Goal: Information Seeking & Learning: Check status

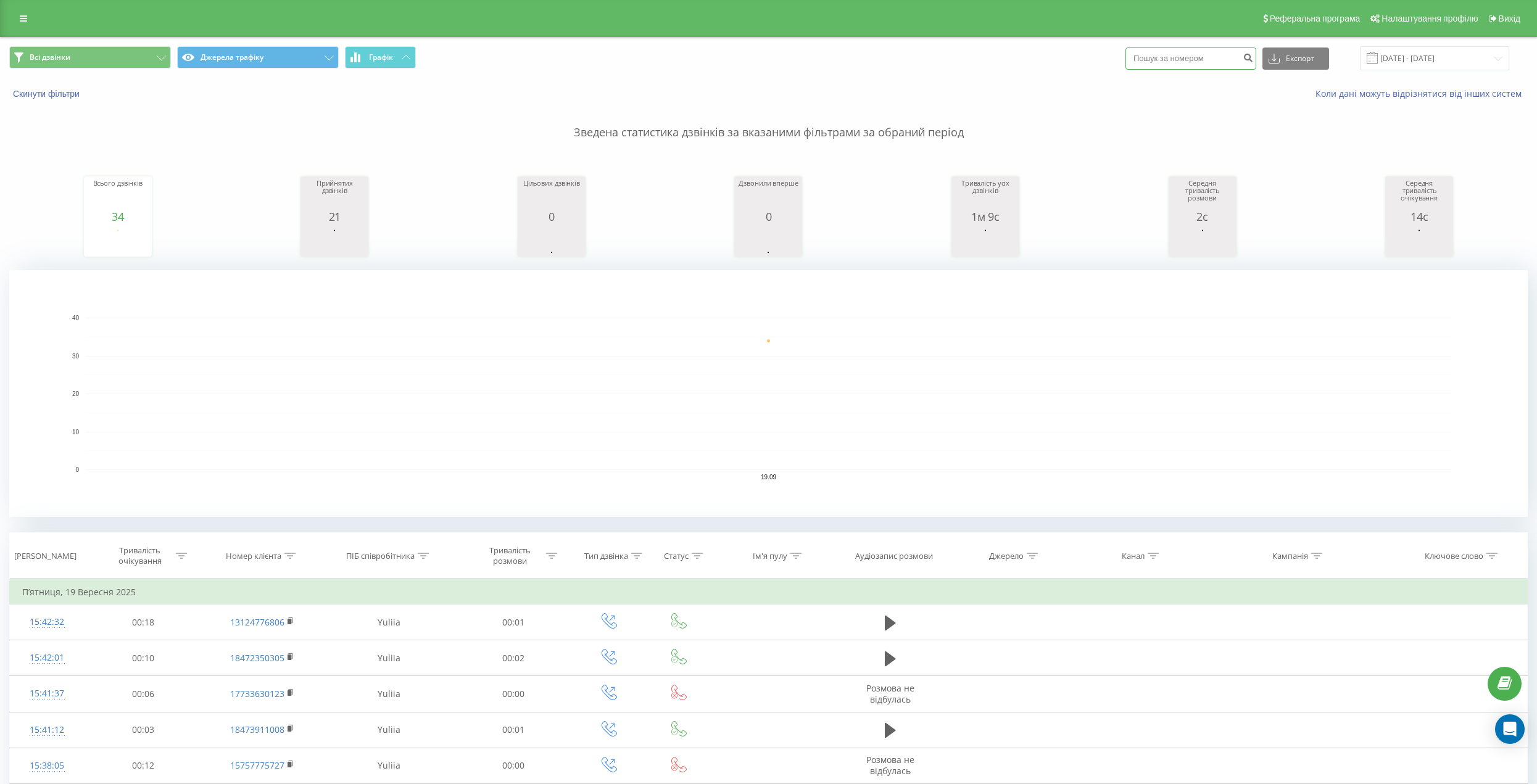
click at [1173, 65] on input at bounding box center [1191, 58] width 131 height 22
paste input "[PHONE_NUMBER]"
click at [1162, 54] on input "[PHONE_NUMBER]" at bounding box center [1191, 58] width 131 height 22
click at [1180, 59] on input "475284-9900" at bounding box center [1191, 58] width 131 height 22
click at [1176, 59] on input "475284-9900" at bounding box center [1191, 58] width 131 height 22
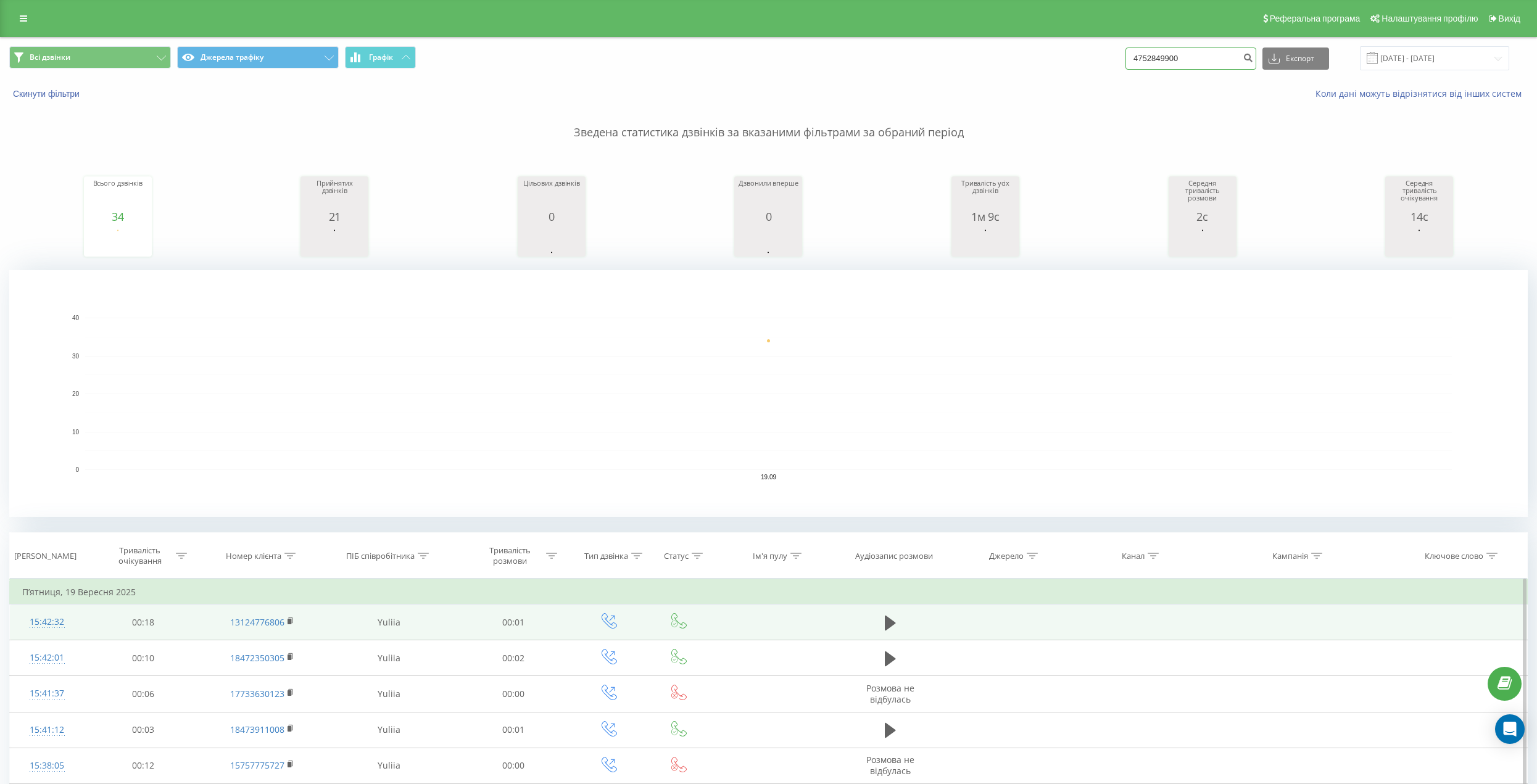
type input "4752849900"
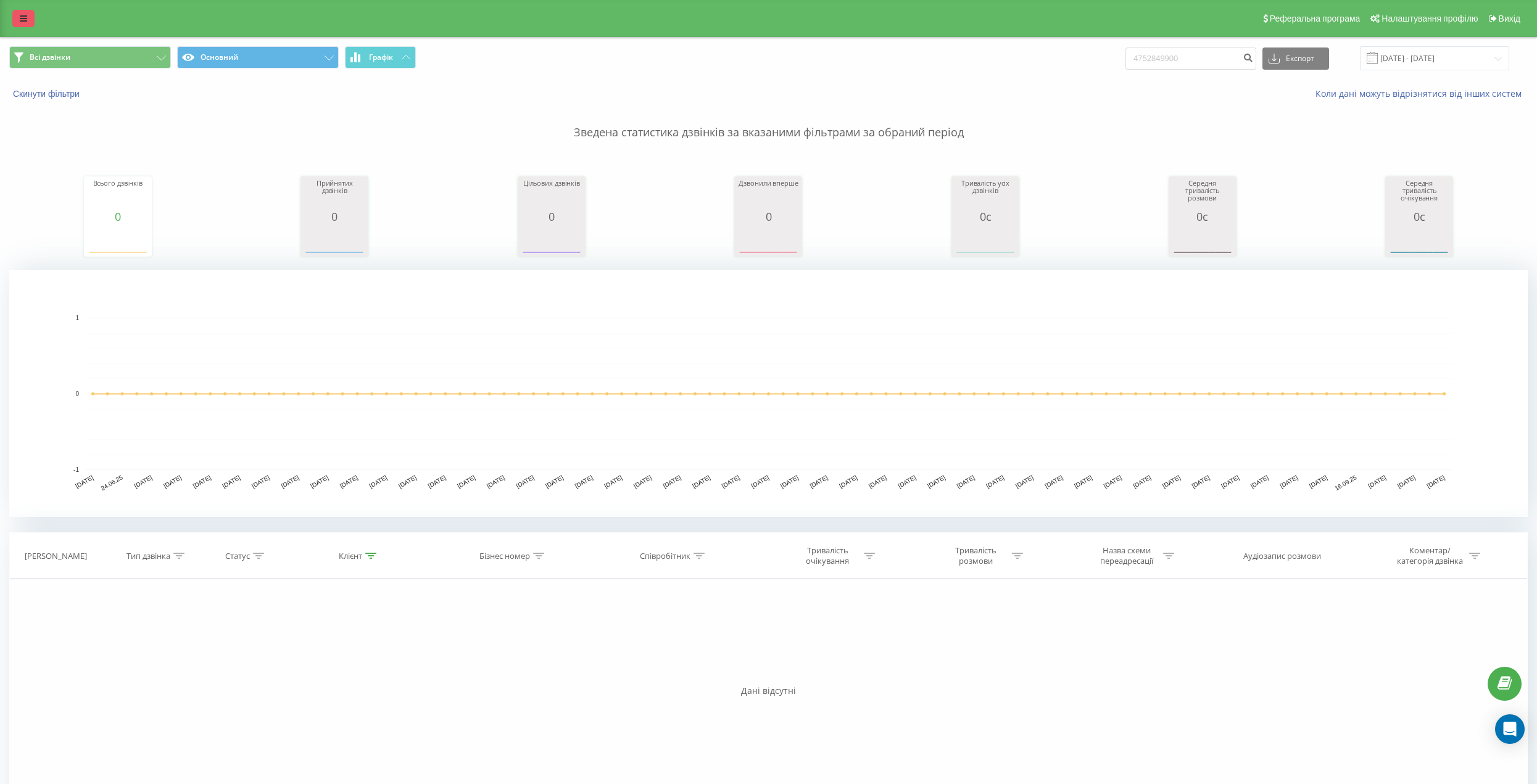
click at [16, 19] on link at bounding box center [23, 18] width 22 height 17
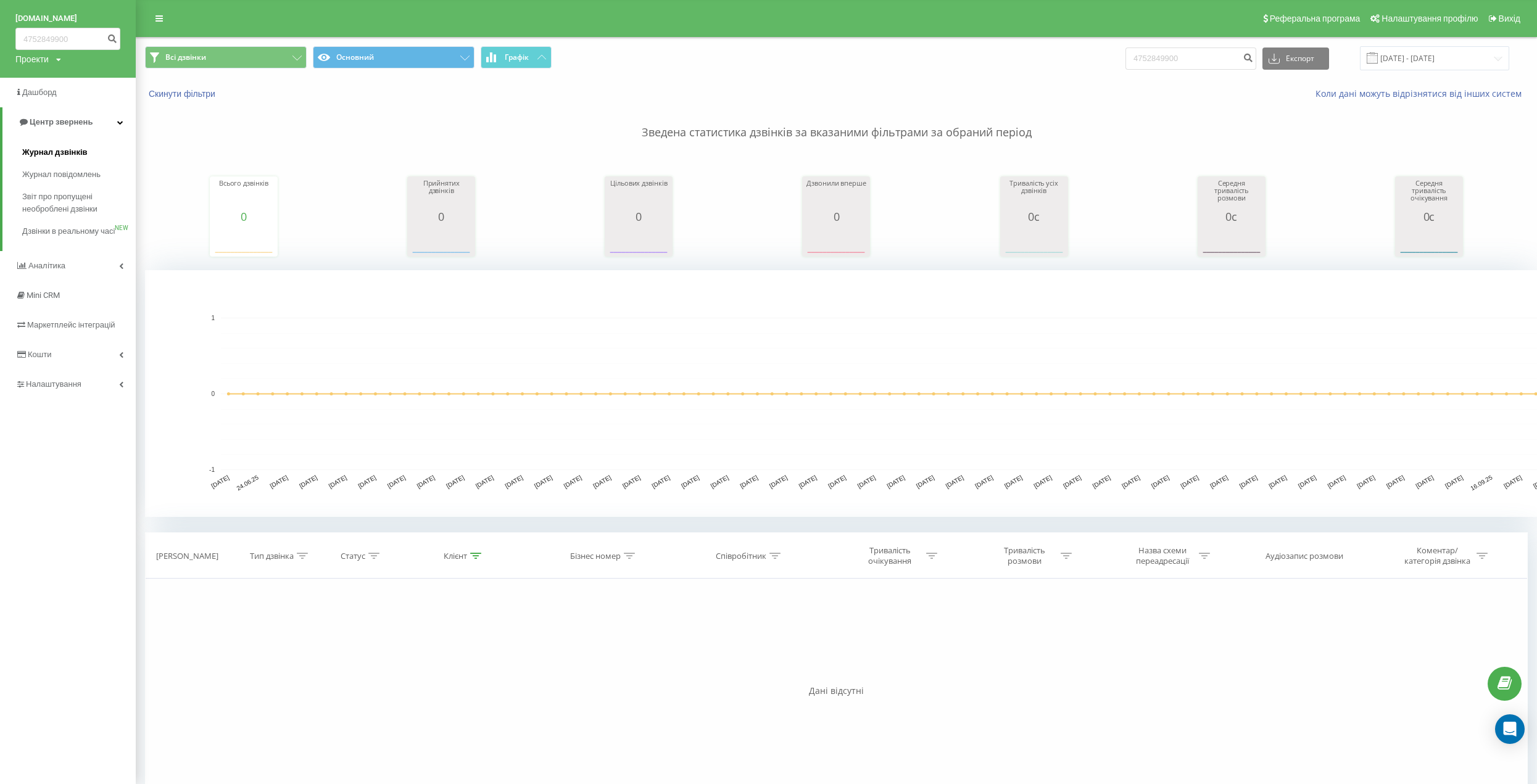
click at [58, 148] on span "Журнал дзвінків" at bounding box center [54, 153] width 65 height 12
click at [43, 150] on span "Журнал дзвінків" at bounding box center [54, 153] width 65 height 12
click at [488, 102] on p "Зведена статистика дзвінків за вказаними фільтрами за обраний період" at bounding box center [837, 120] width 1383 height 41
click at [82, 166] on link "Журнал повідомлень" at bounding box center [78, 175] width 113 height 22
click at [82, 175] on span "Журнал повідомлень" at bounding box center [64, 175] width 85 height 12
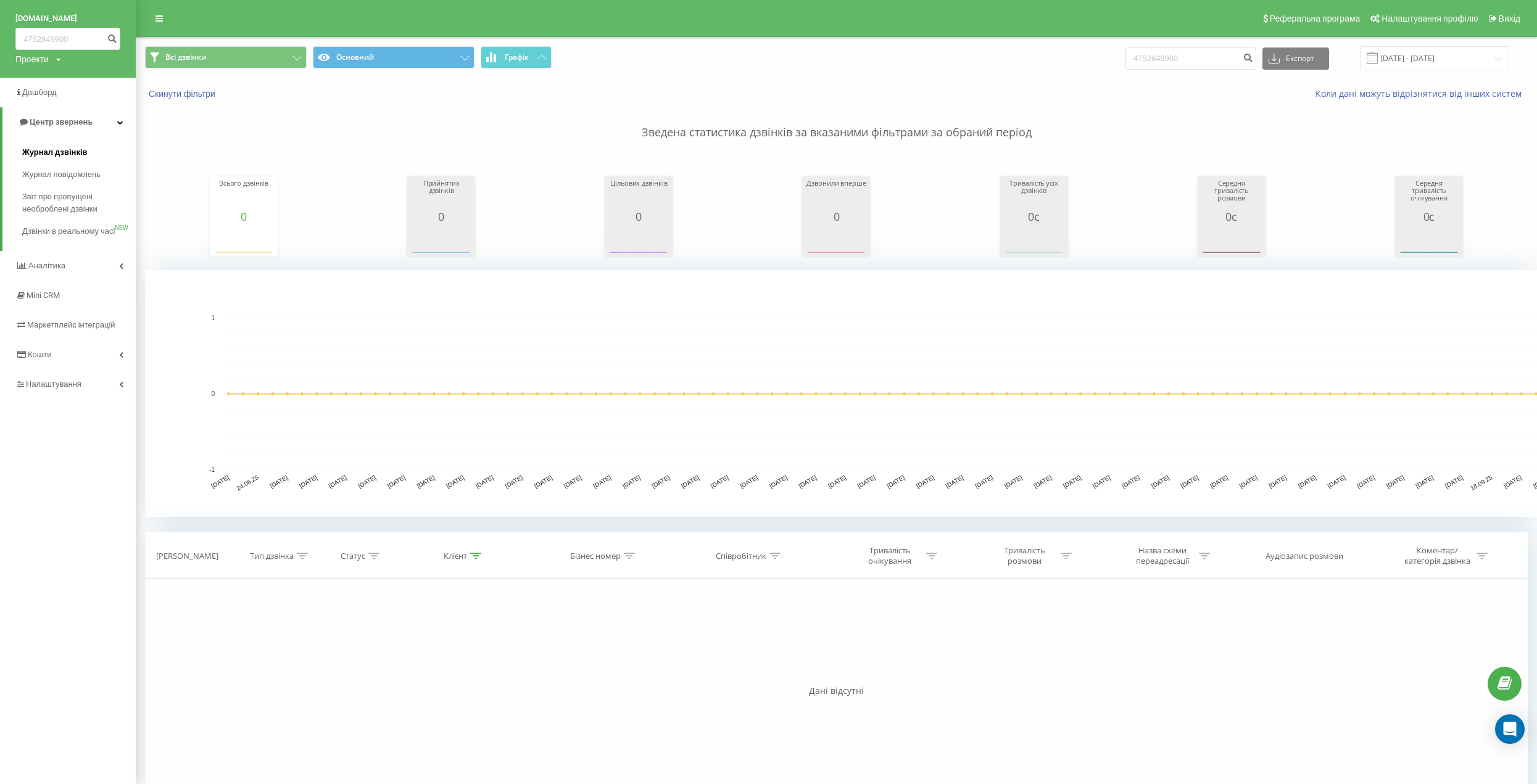
click at [80, 148] on span "Журнал дзвінків" at bounding box center [54, 153] width 65 height 12
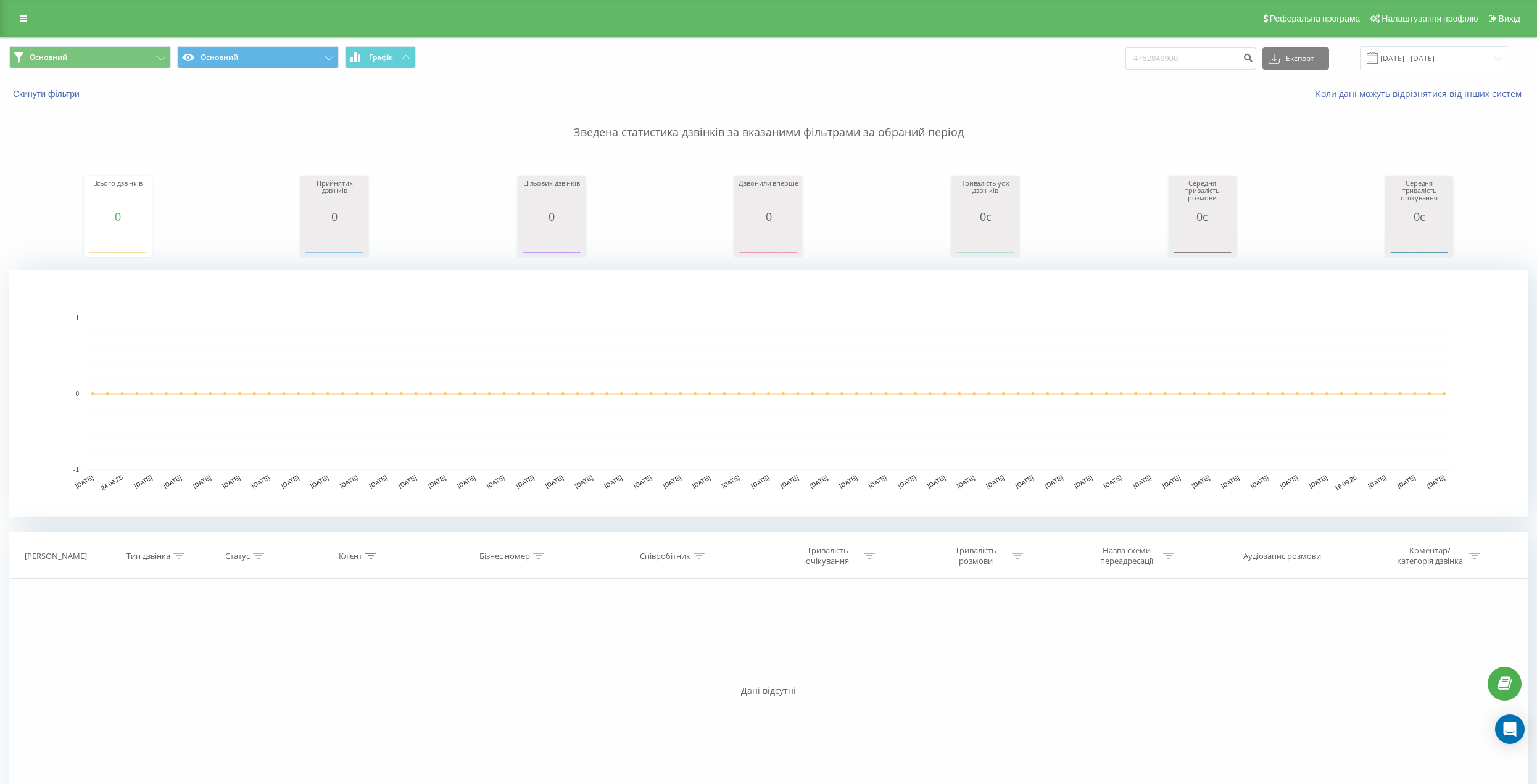
click at [38, 102] on p "Зведена статистика дзвінків за вказаними фільтрами за обраний період" at bounding box center [768, 120] width 1518 height 41
click at [38, 95] on button "Скинути фільтри" at bounding box center [47, 93] width 76 height 11
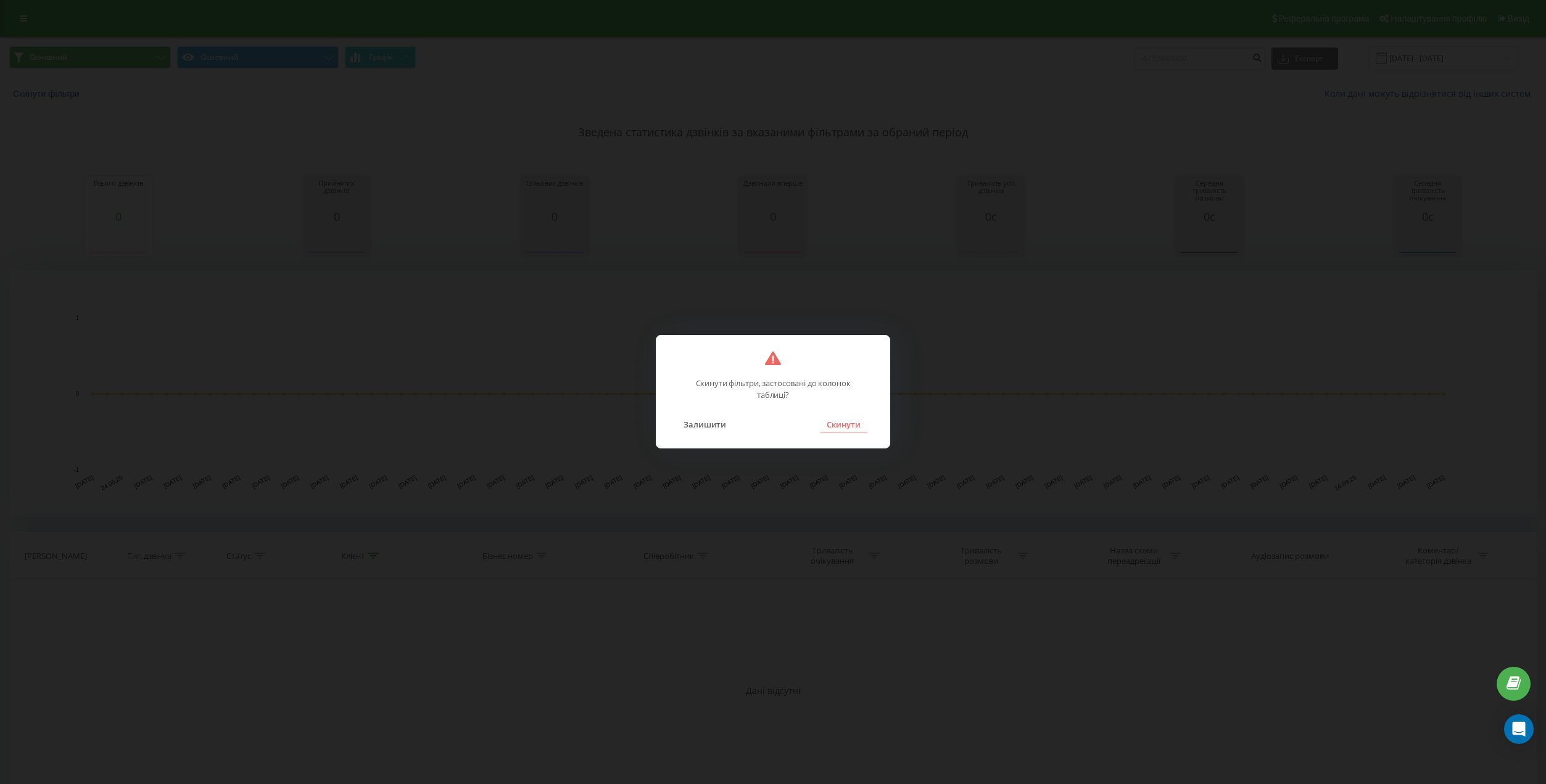
click at [848, 421] on button "Скинути" at bounding box center [843, 424] width 46 height 16
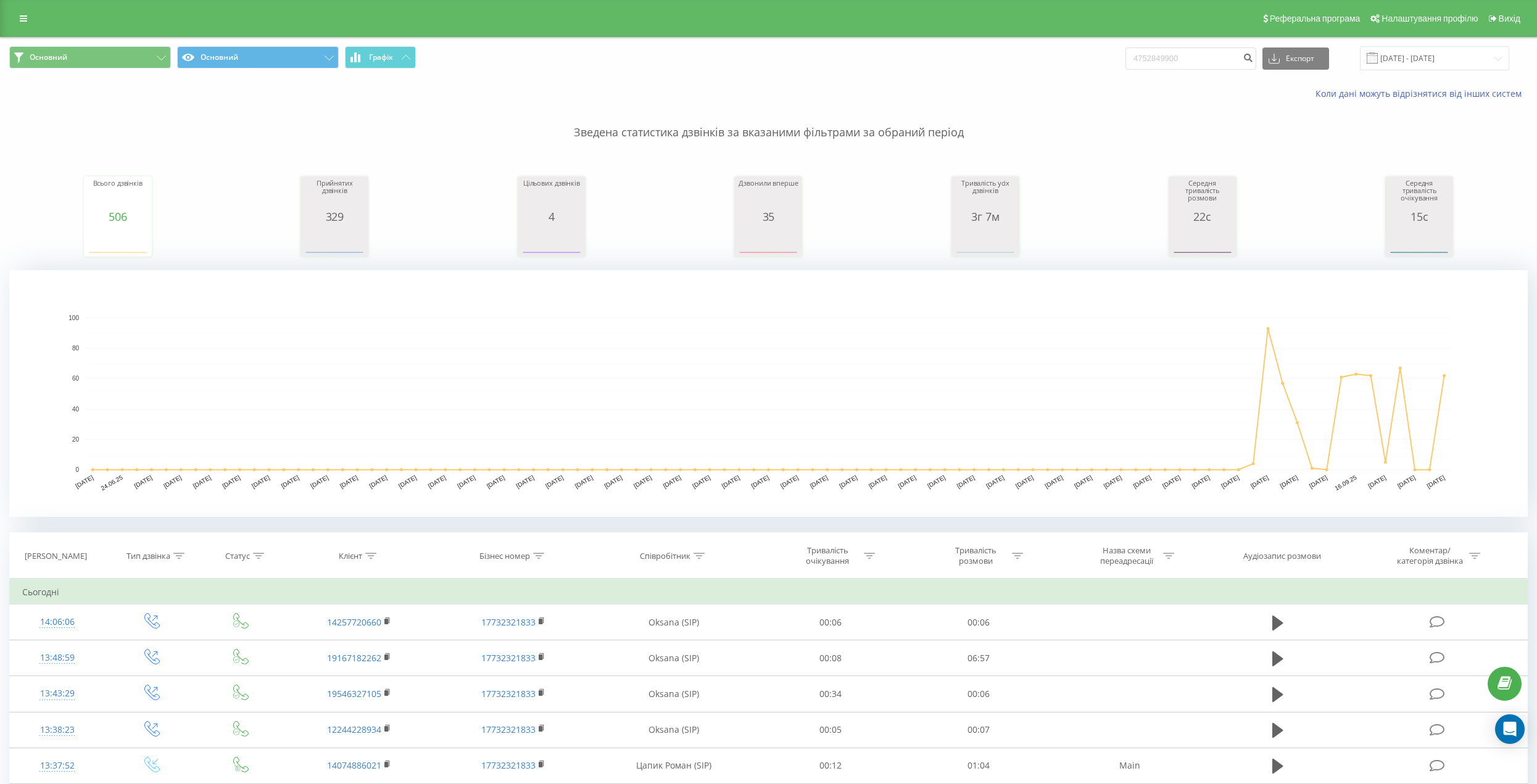
click at [1203, 77] on div "Основний Основний Графік 4752849900 Експорт .csv .xls .xlsx 22.06.2025 - 22.09.…" at bounding box center [768, 58] width 1536 height 41
click at [1194, 60] on input "4752849900" at bounding box center [1191, 58] width 131 height 22
paste input "[PHONE_NUMBER]"
click at [1194, 60] on input "4752849900475-284-9900" at bounding box center [1191, 58] width 131 height 22
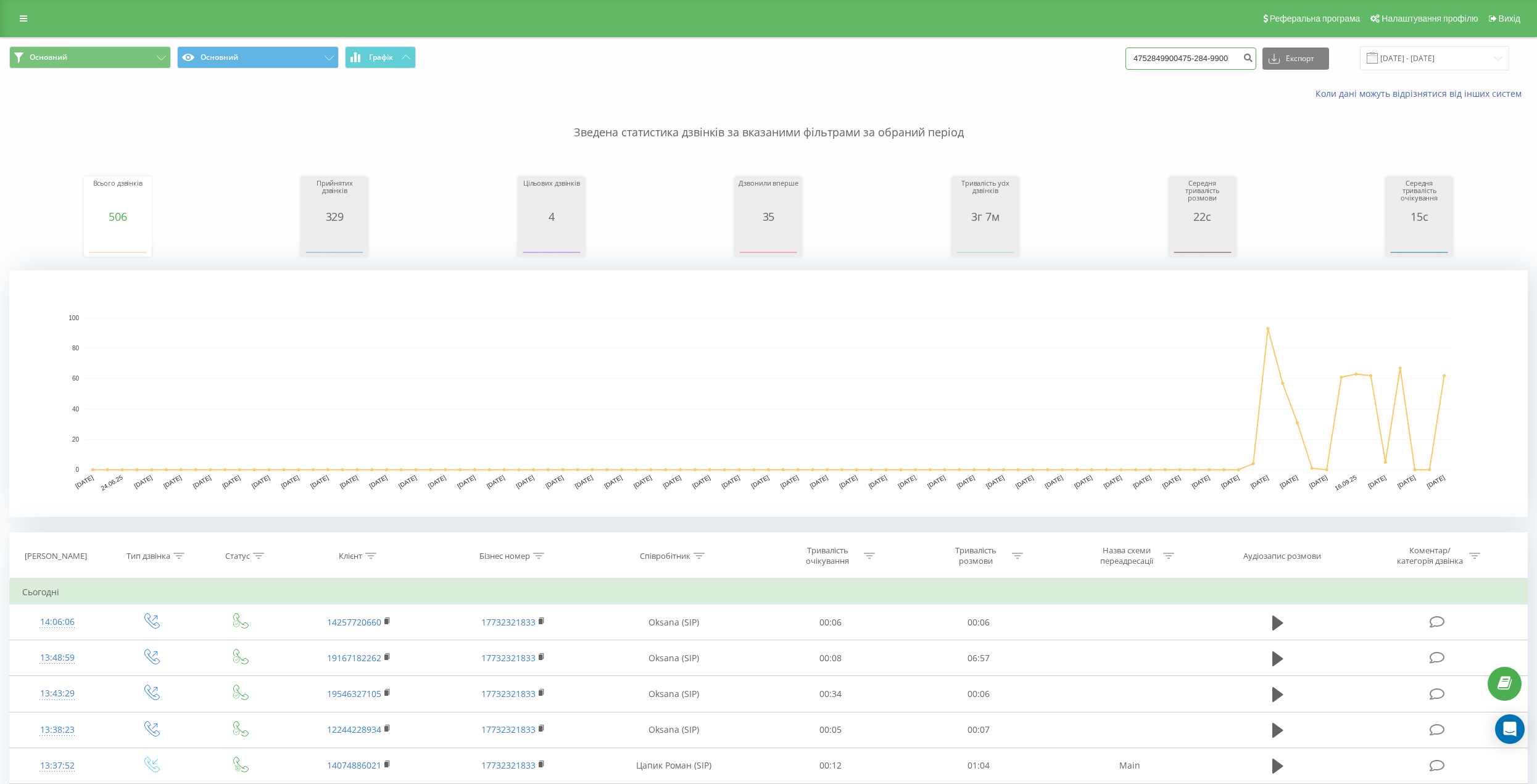
click at [1194, 60] on input "4752849900475-284-9900" at bounding box center [1191, 58] width 131 height 22
paste input
click at [1166, 58] on input "475-284-9900" at bounding box center [1191, 58] width 131 height 22
click at [1163, 58] on input "475-284-9900" at bounding box center [1191, 58] width 131 height 22
click at [1173, 60] on input "475284-9900" at bounding box center [1191, 58] width 131 height 22
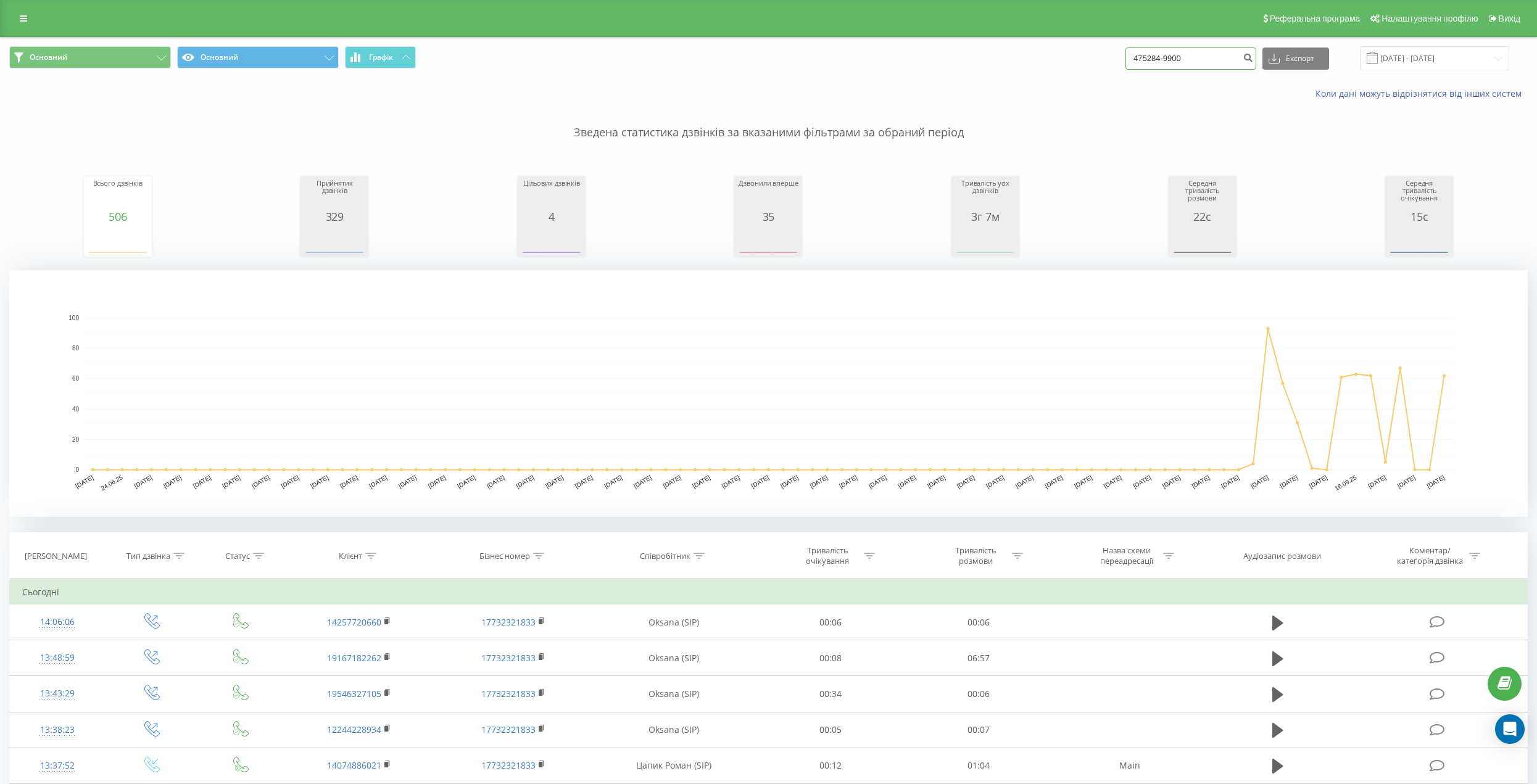
click at [1177, 60] on input "475284-9900" at bounding box center [1191, 58] width 131 height 22
type input "4752849900"
click at [1270, 65] on div "4752849900 Експорт .csv .xls .xlsx 22.06.2025 - 22.09.2025" at bounding box center [1317, 58] width 384 height 24
click at [1257, 63] on button "submit" at bounding box center [1248, 58] width 16 height 22
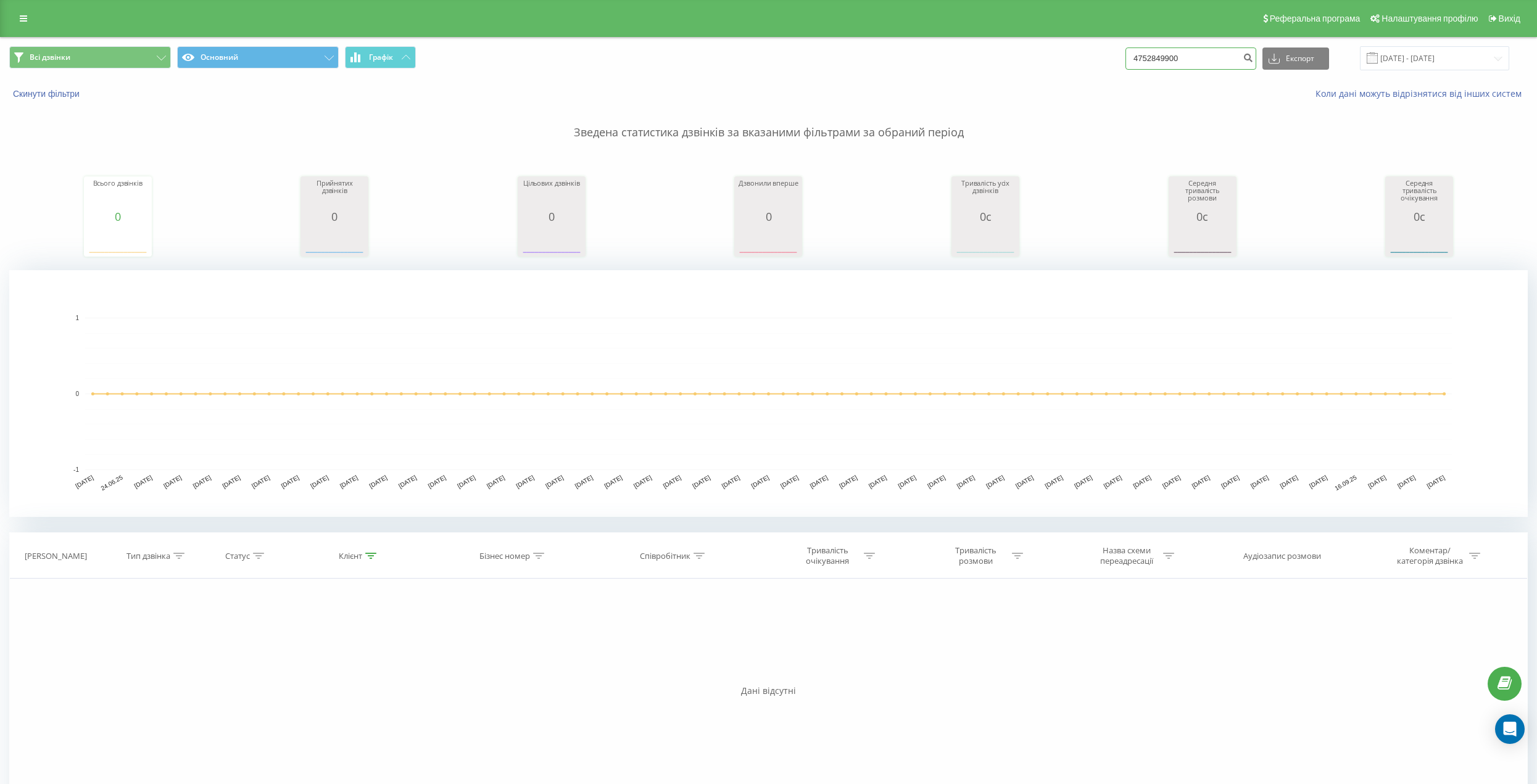
click at [1186, 63] on input "4752849900" at bounding box center [1191, 58] width 131 height 22
click at [63, 98] on button "Скинути фільтри" at bounding box center [47, 93] width 76 height 11
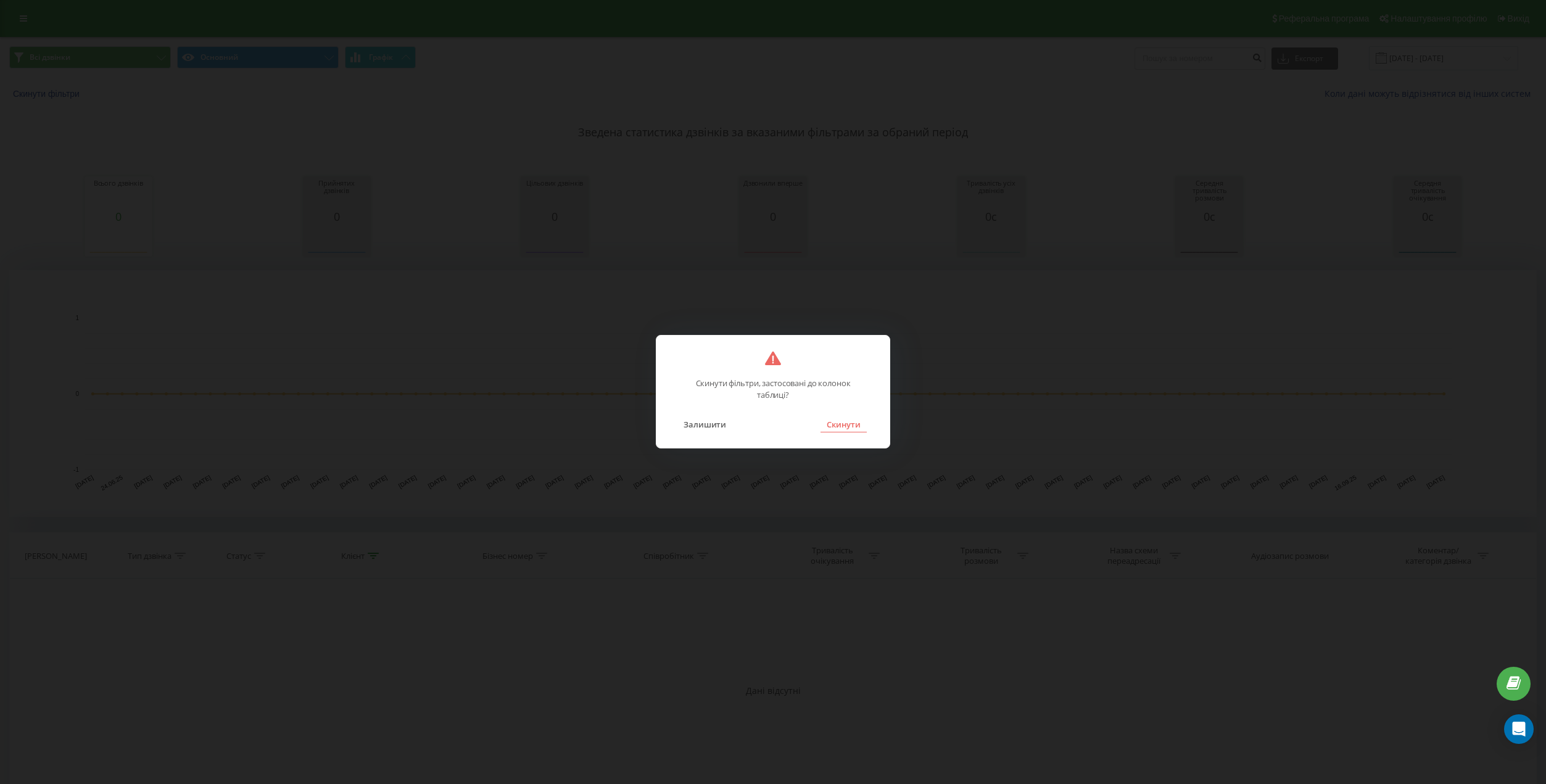
click at [859, 432] on button "Скинути" at bounding box center [843, 424] width 46 height 16
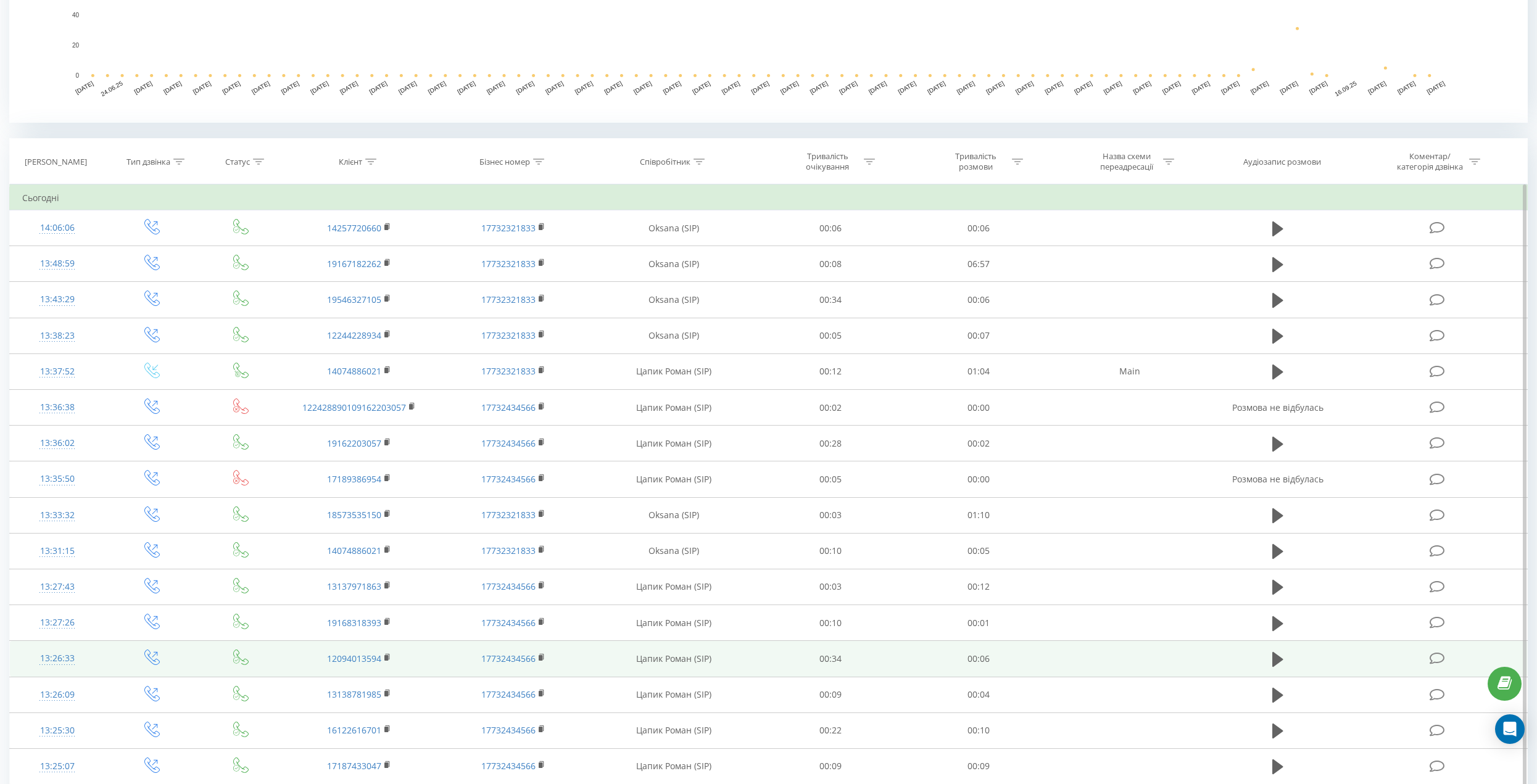
scroll to position [333, 0]
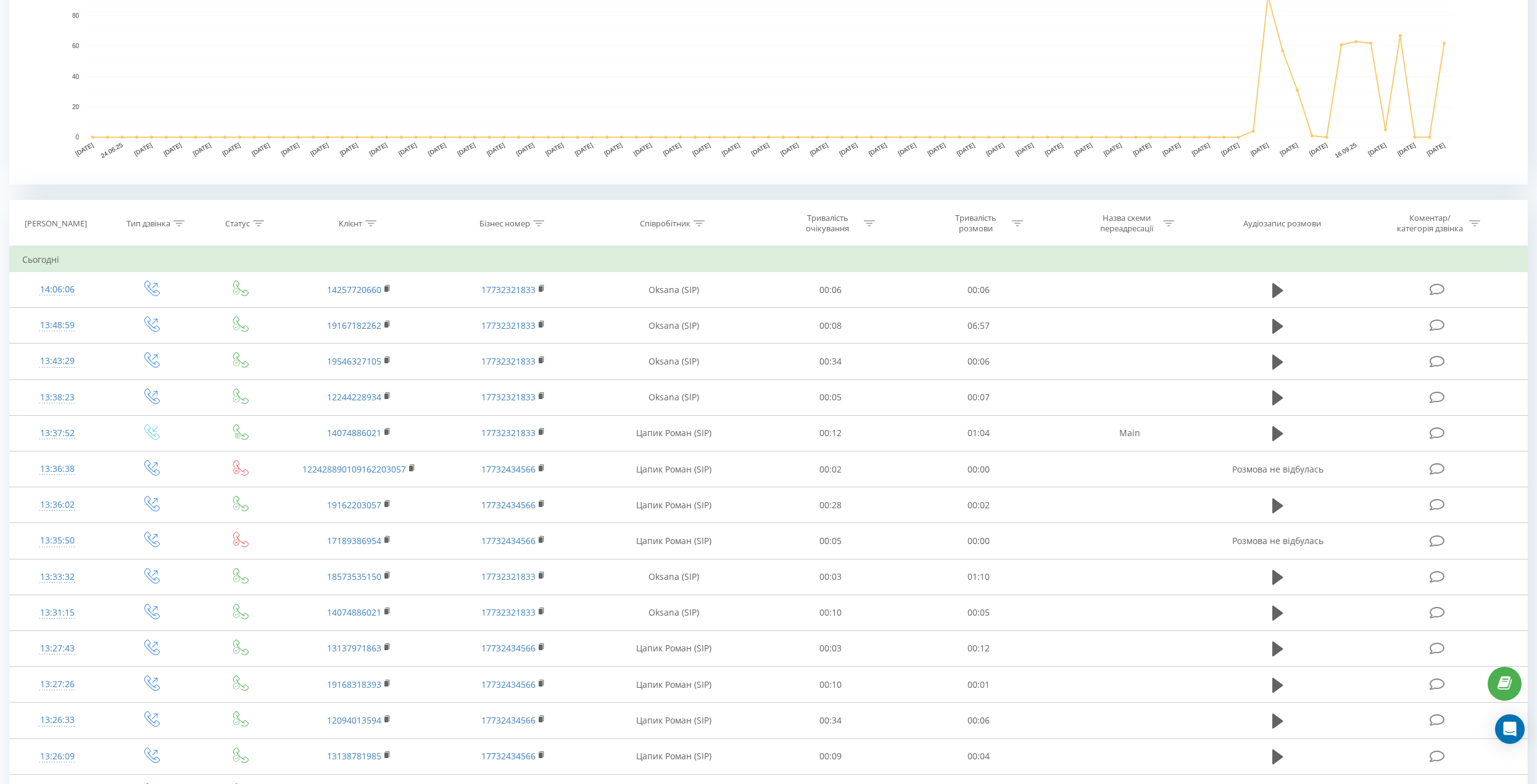
click at [896, 130] on rect "A chart." at bounding box center [768, 61] width 1367 height 153
click at [896, 238] on th "Тривалість очікування" at bounding box center [830, 223] width 148 height 45
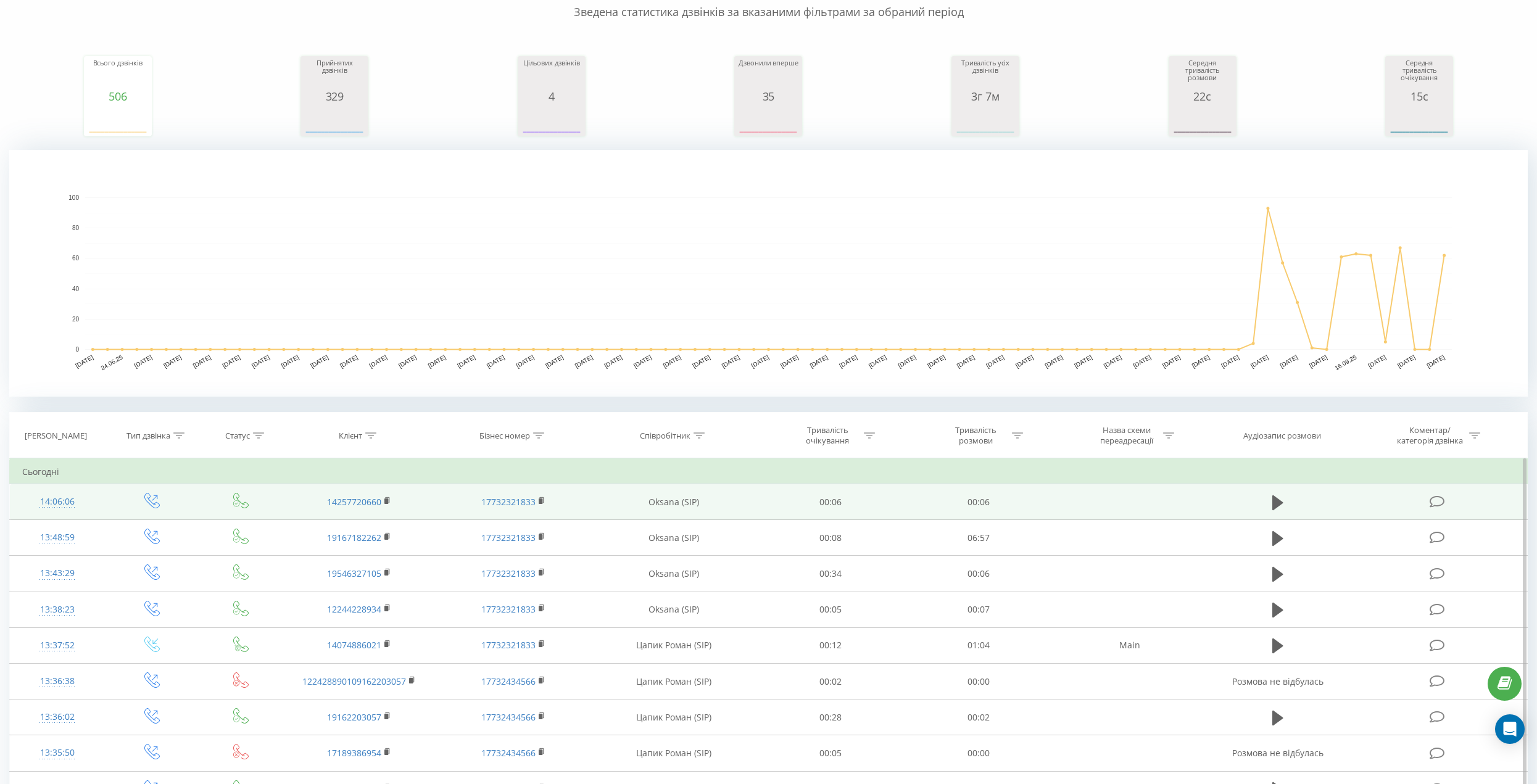
scroll to position [0, 0]
